Goal: Check status: Check status

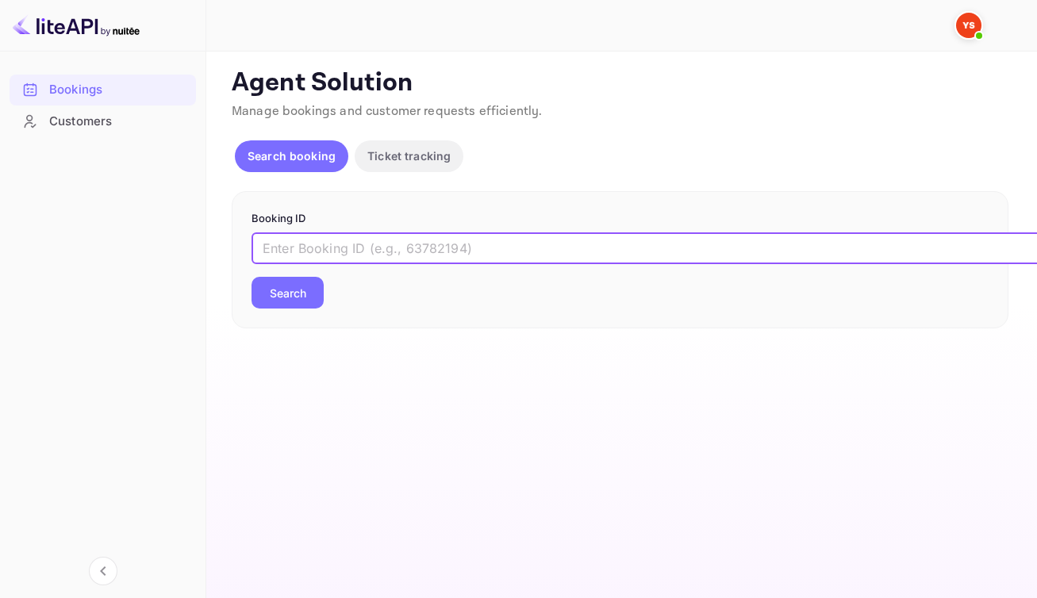
click at [480, 264] on input "text" at bounding box center [647, 248] width 793 height 32
paste input "9830937"
type input "9830937"
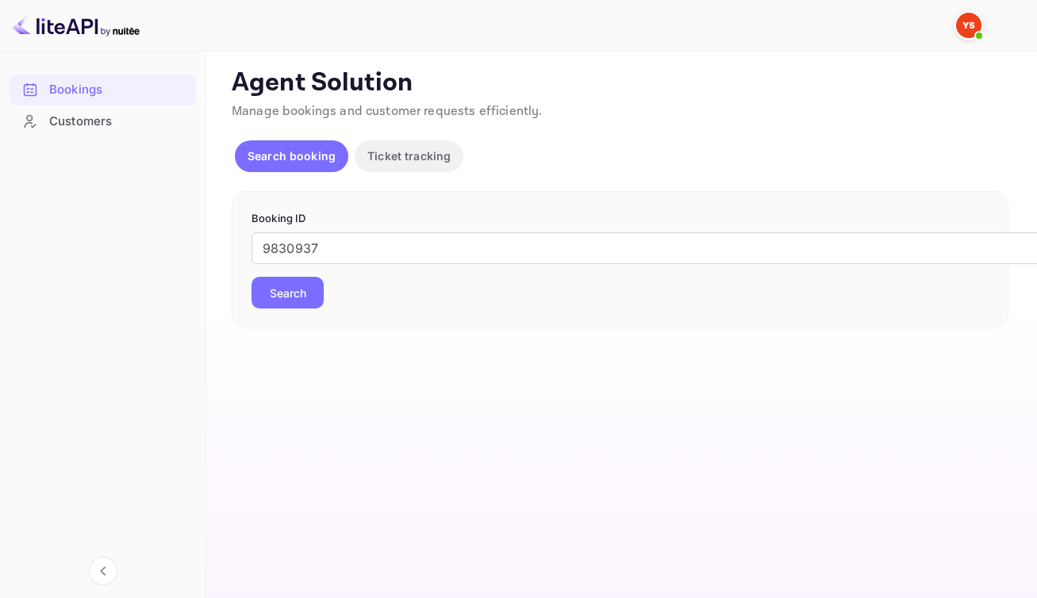
click at [314, 309] on button "Search" at bounding box center [287, 293] width 72 height 32
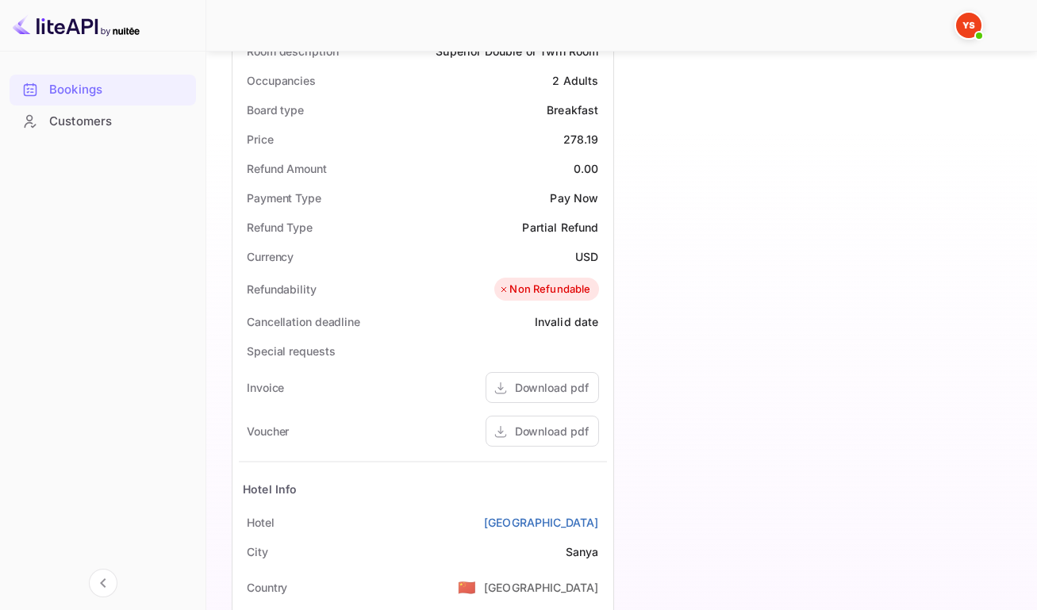
scroll to position [503, 0]
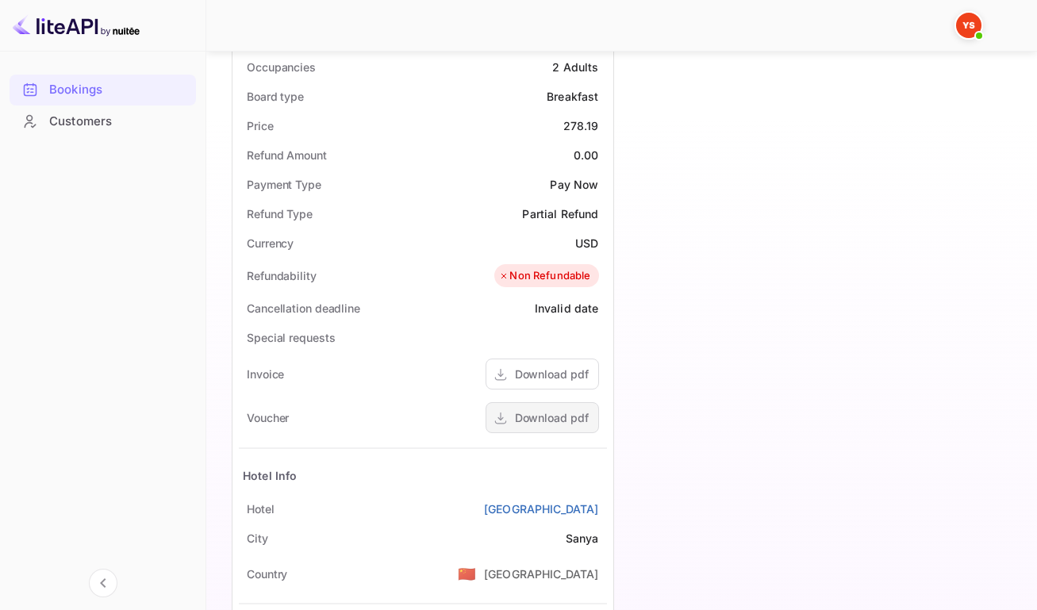
click at [527, 426] on div "Download pdf" at bounding box center [552, 417] width 74 height 17
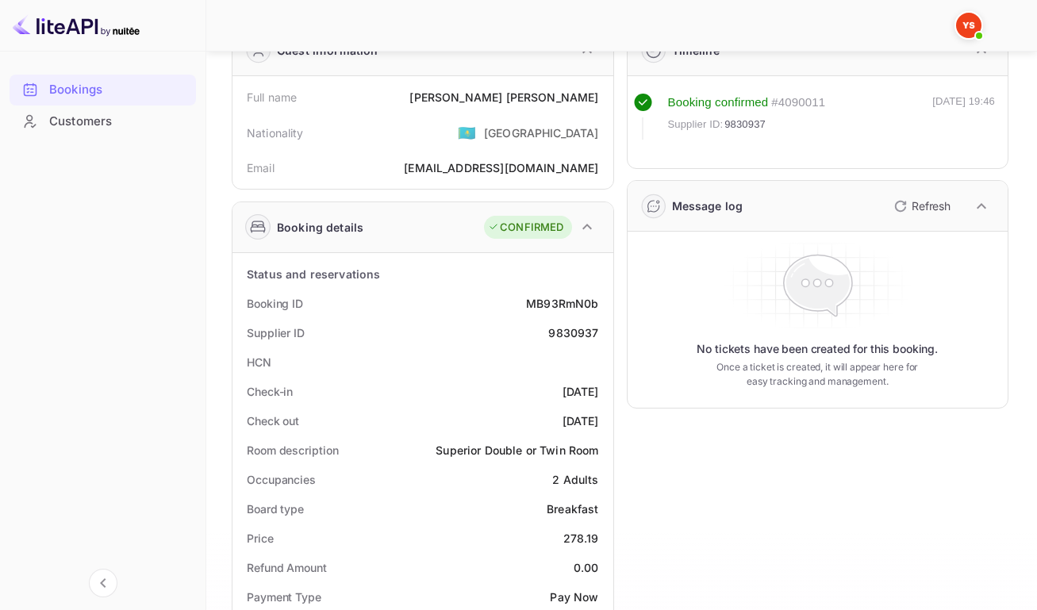
scroll to position [0, 0]
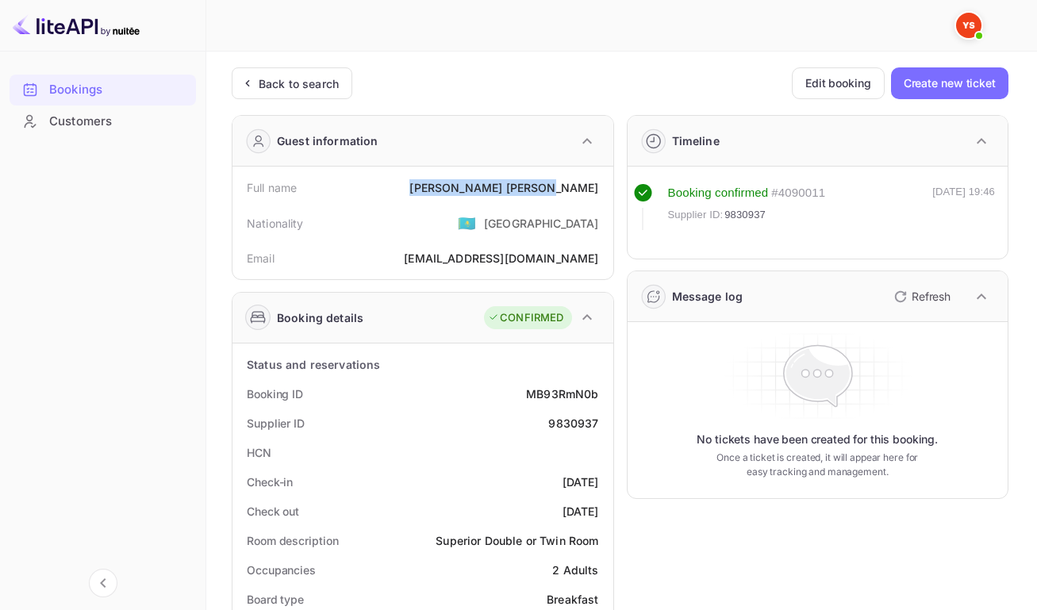
drag, startPoint x: 512, startPoint y: 192, endPoint x: 593, endPoint y: 194, distance: 81.7
click at [593, 194] on div "[PERSON_NAME]" at bounding box center [503, 187] width 189 height 17
copy div "[PERSON_NAME]"
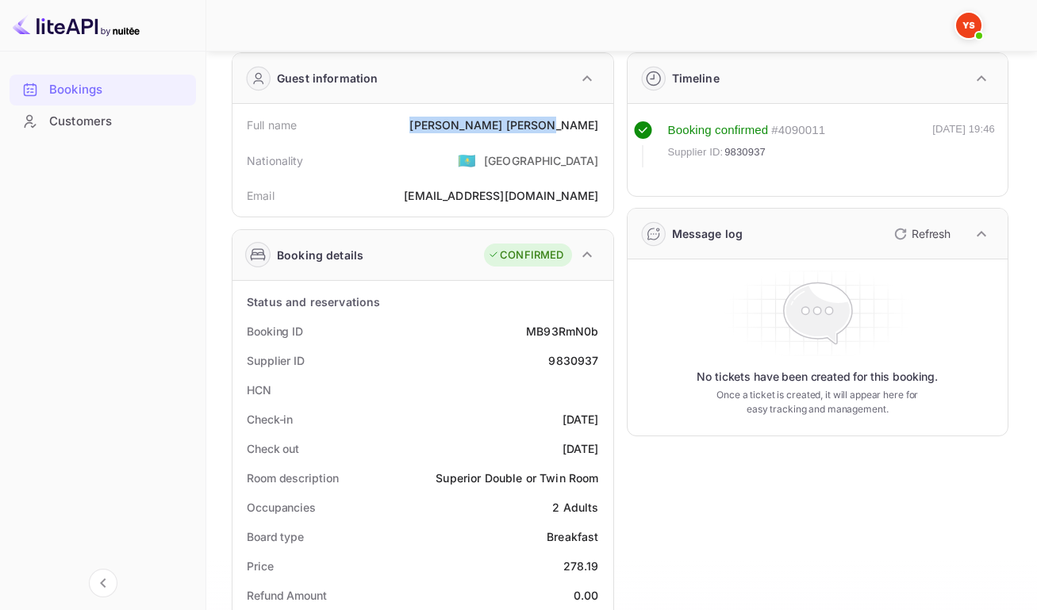
scroll to position [131, 0]
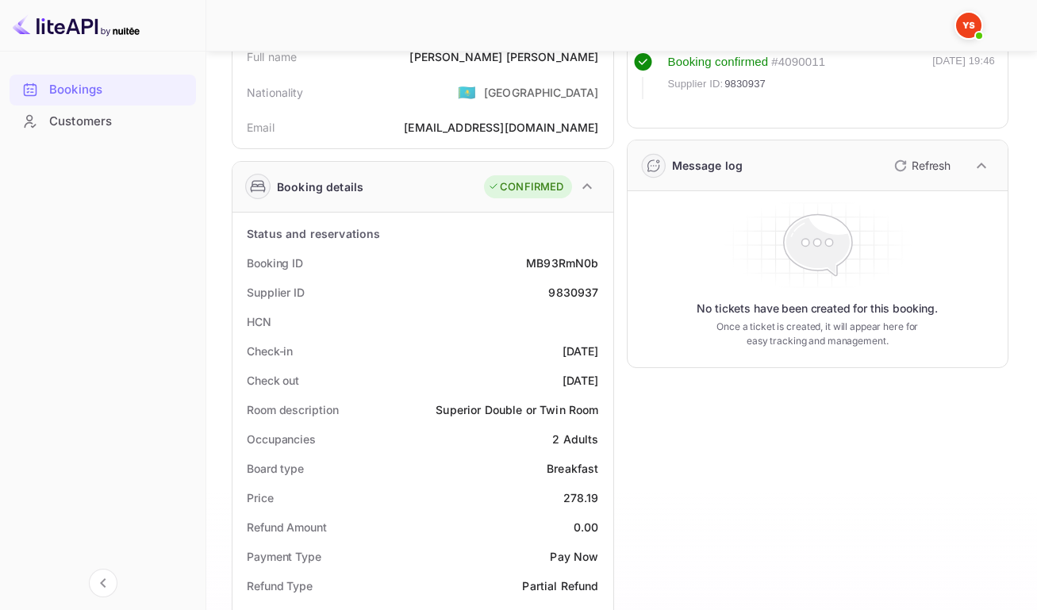
click at [559, 271] on div "MB93RmN0b" at bounding box center [562, 263] width 72 height 17
copy div "MB93RmN0b"
click at [578, 301] on div "9830937" at bounding box center [573, 292] width 50 height 17
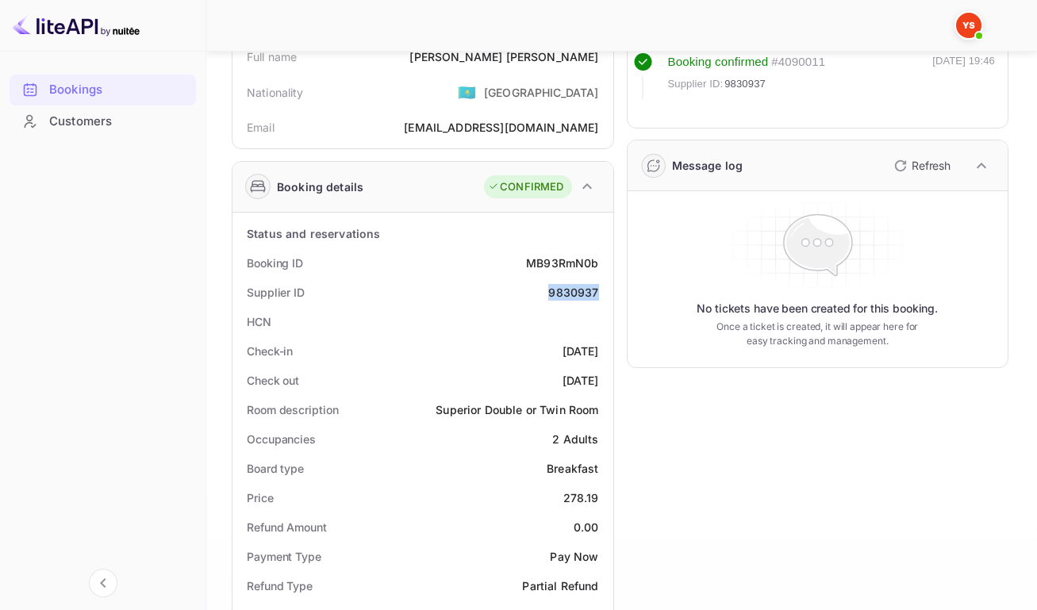
copy div "9830937"
